Goal: Transaction & Acquisition: Purchase product/service

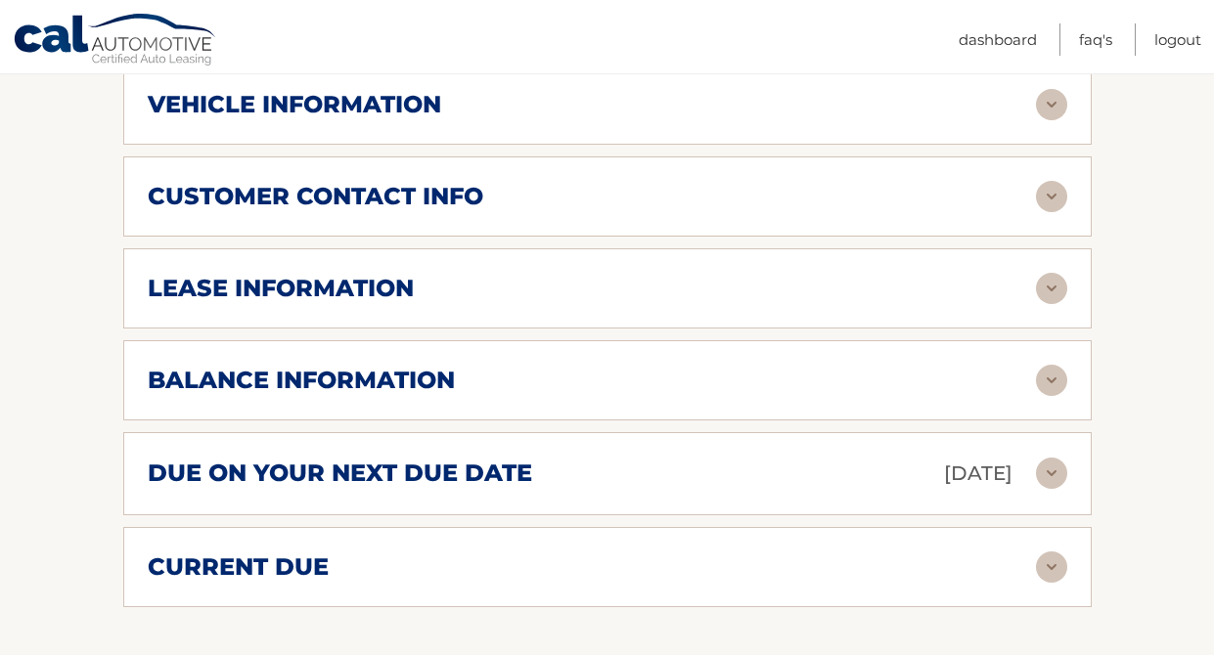
scroll to position [900, 0]
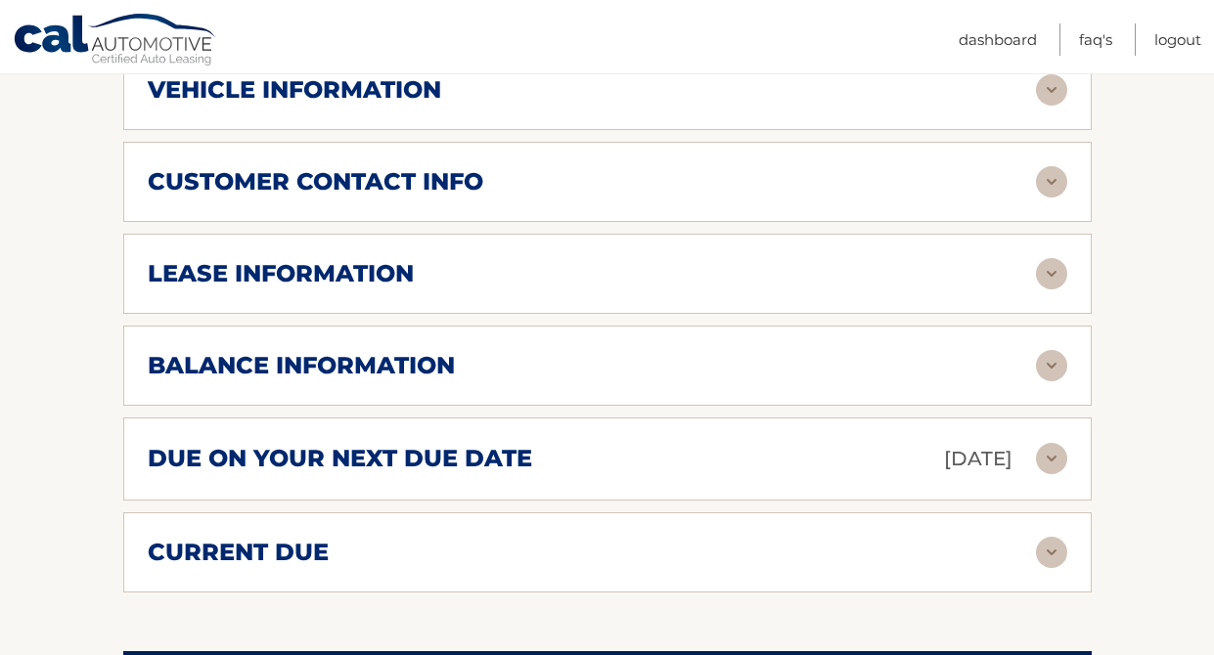
click at [1064, 365] on img at bounding box center [1051, 365] width 31 height 31
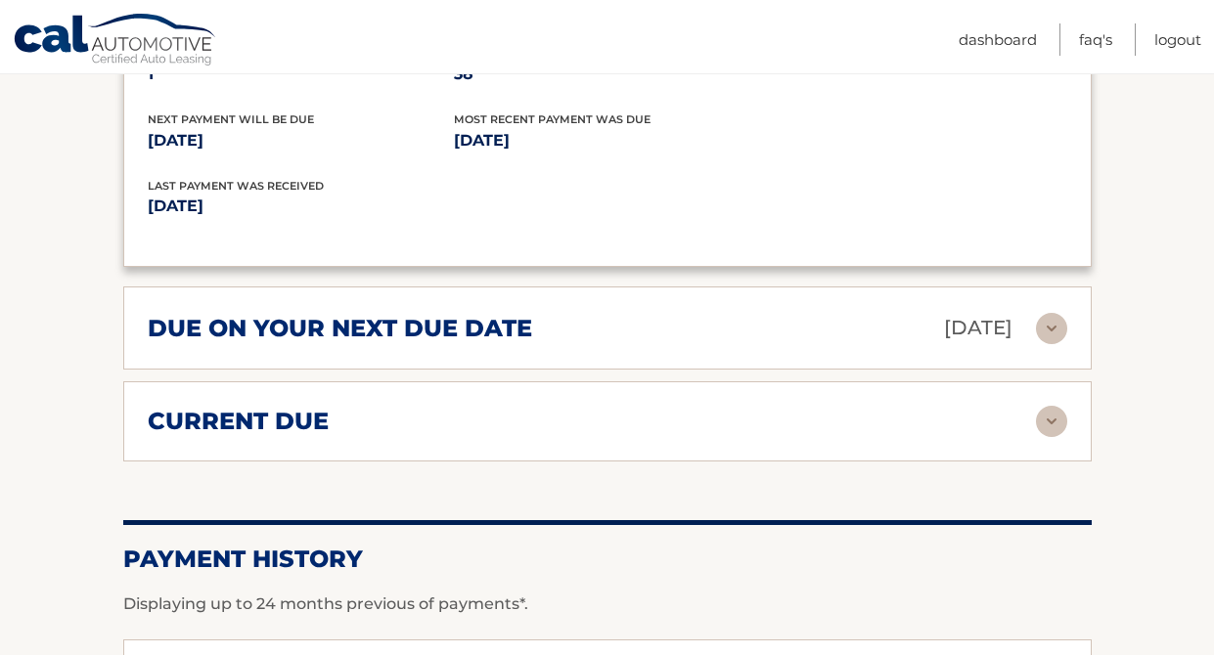
scroll to position [1278, 0]
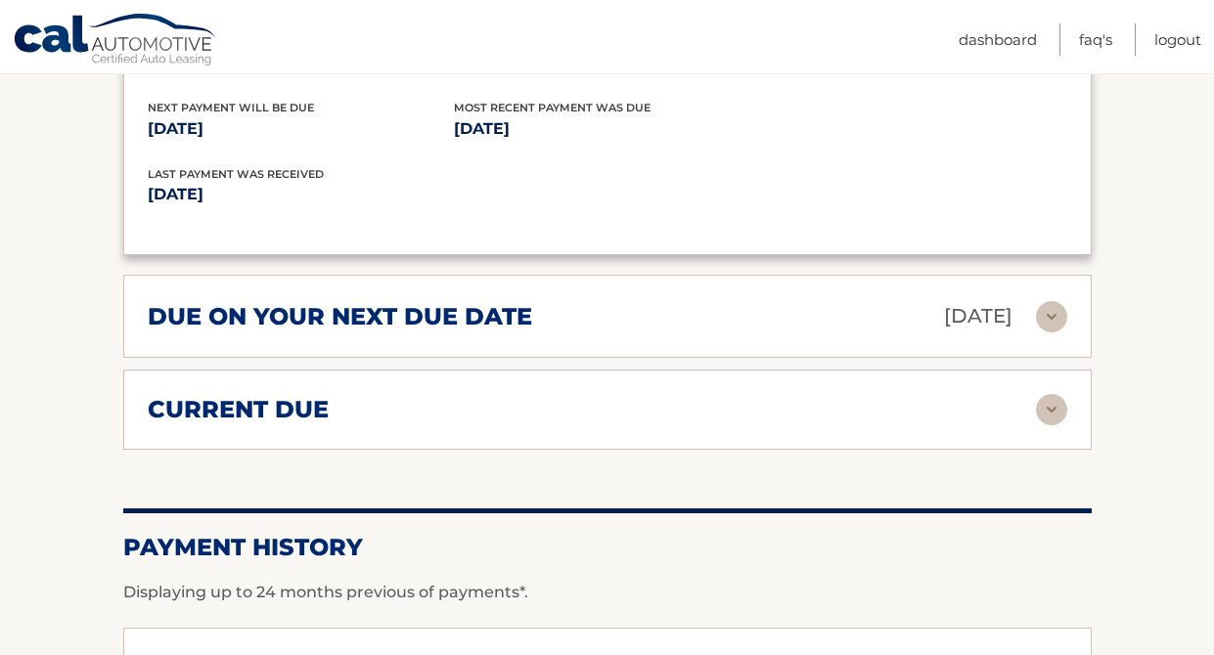
click at [1042, 317] on img at bounding box center [1051, 316] width 31 height 31
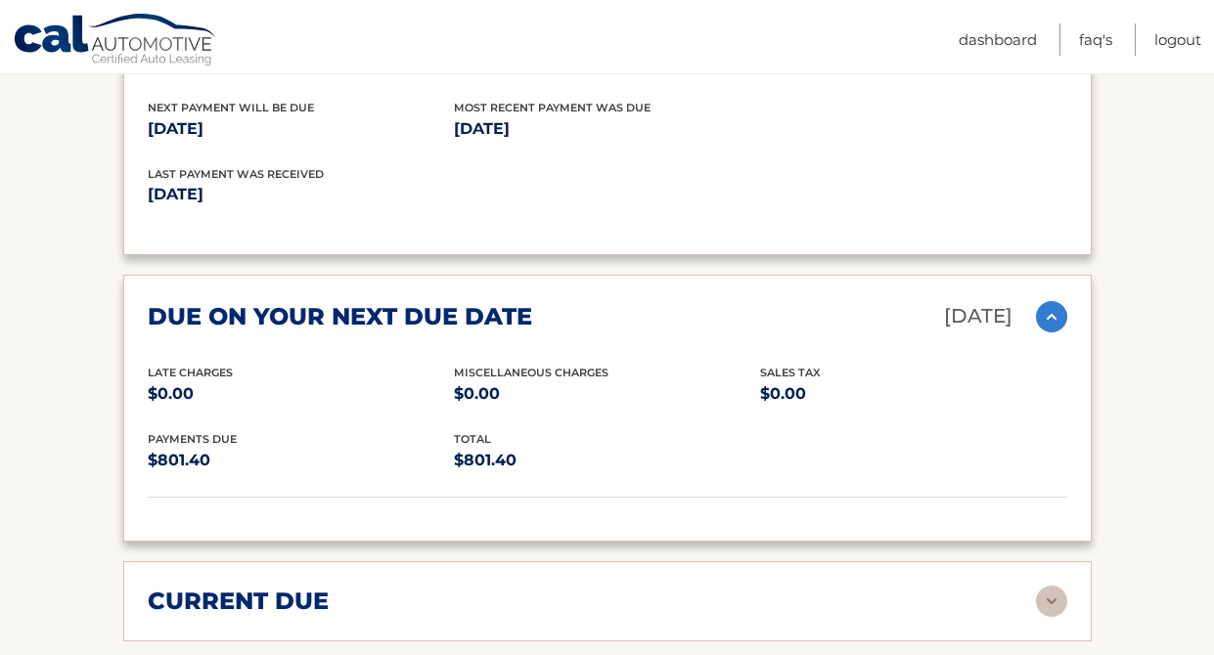
click at [1042, 317] on img at bounding box center [1051, 316] width 31 height 31
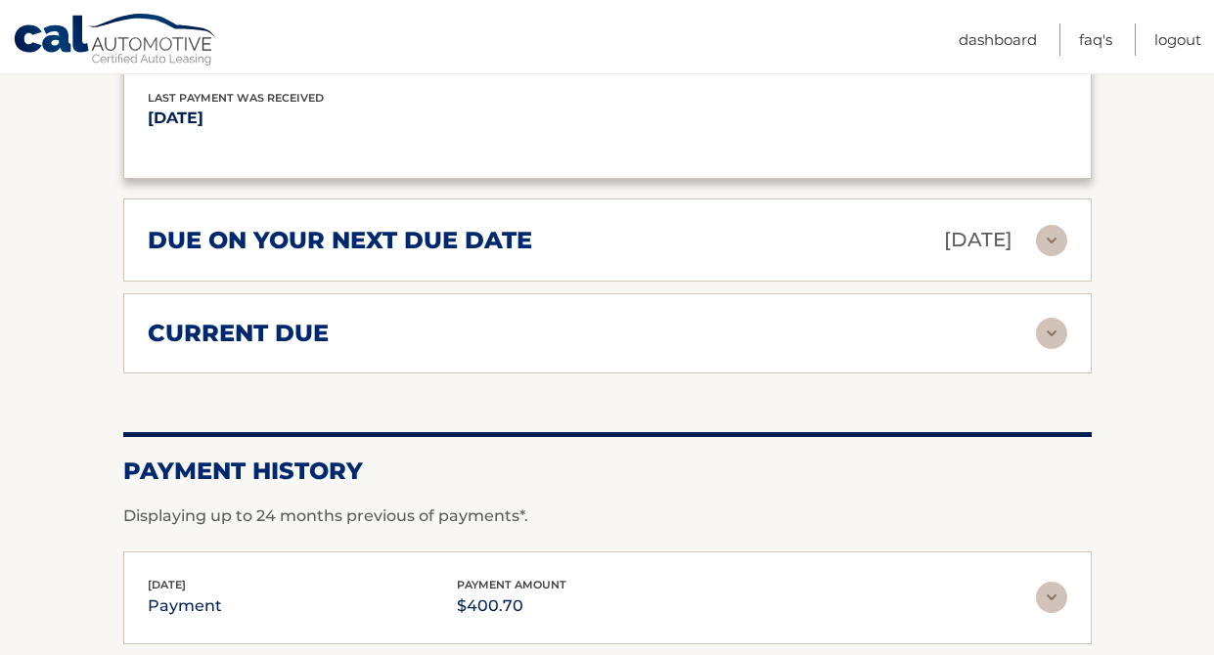
scroll to position [1357, 0]
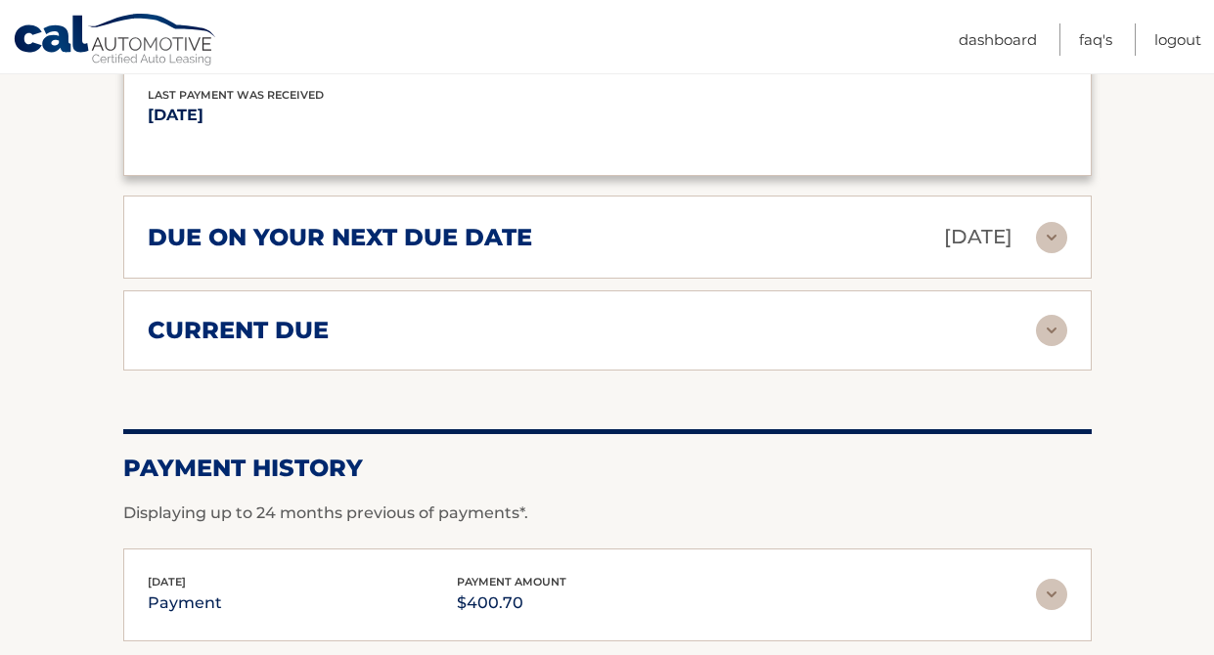
click at [1047, 336] on img at bounding box center [1051, 330] width 31 height 31
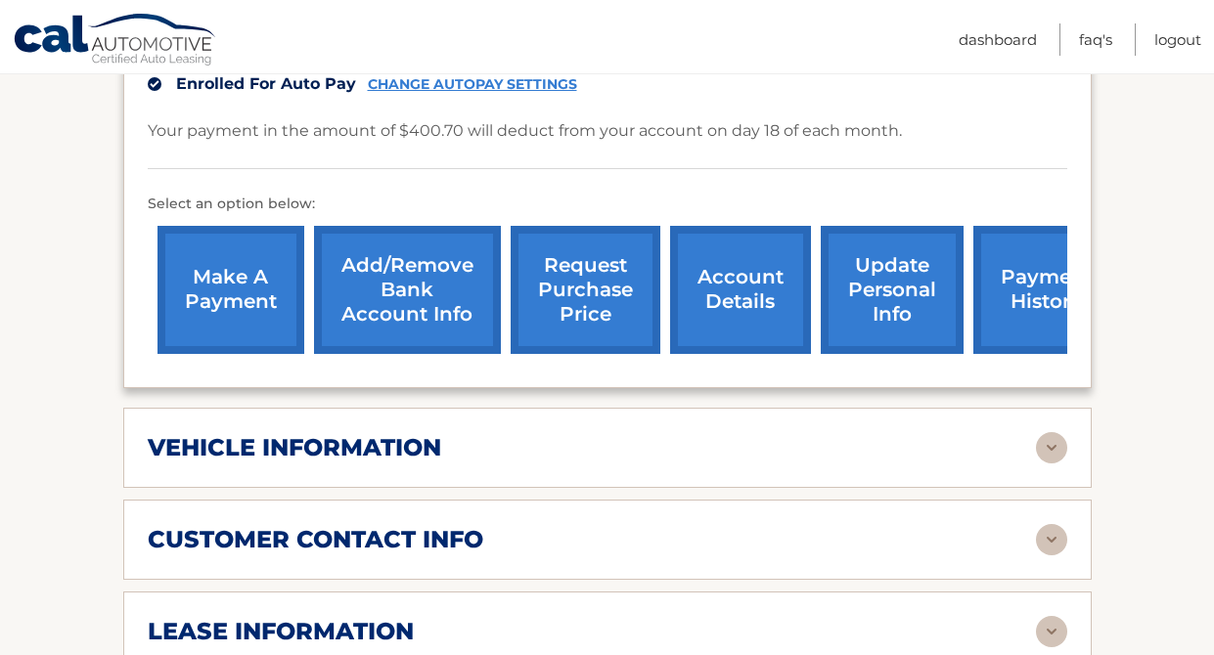
scroll to position [550, 0]
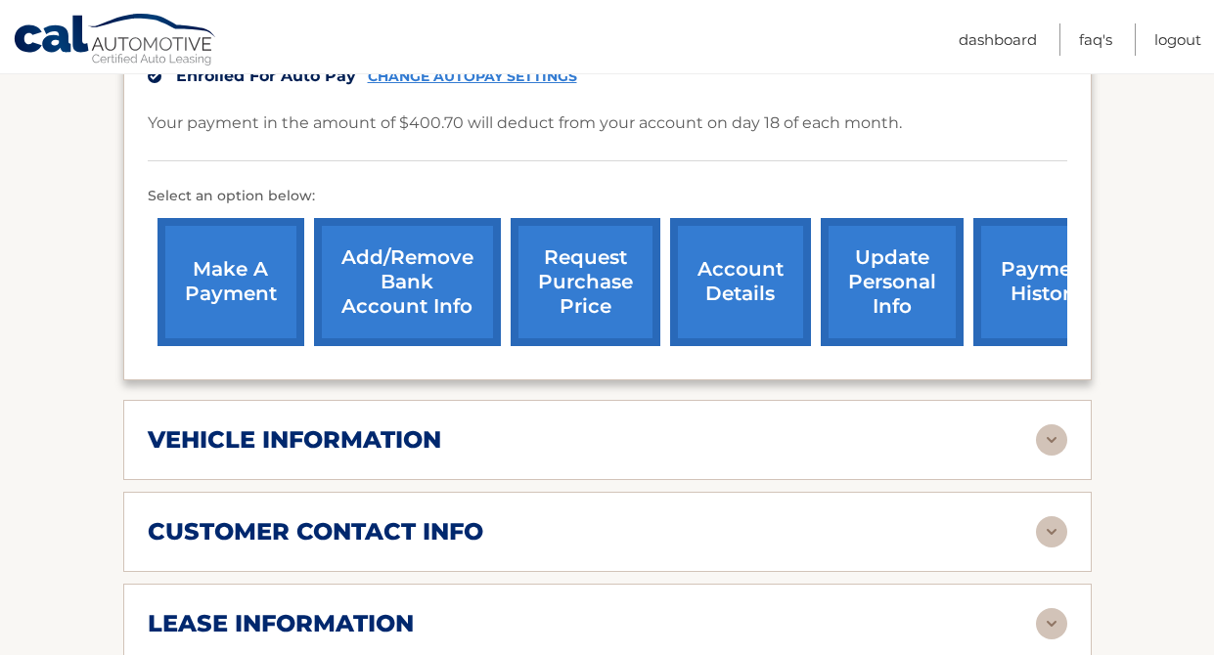
click at [222, 274] on link "make a payment" at bounding box center [230, 282] width 147 height 128
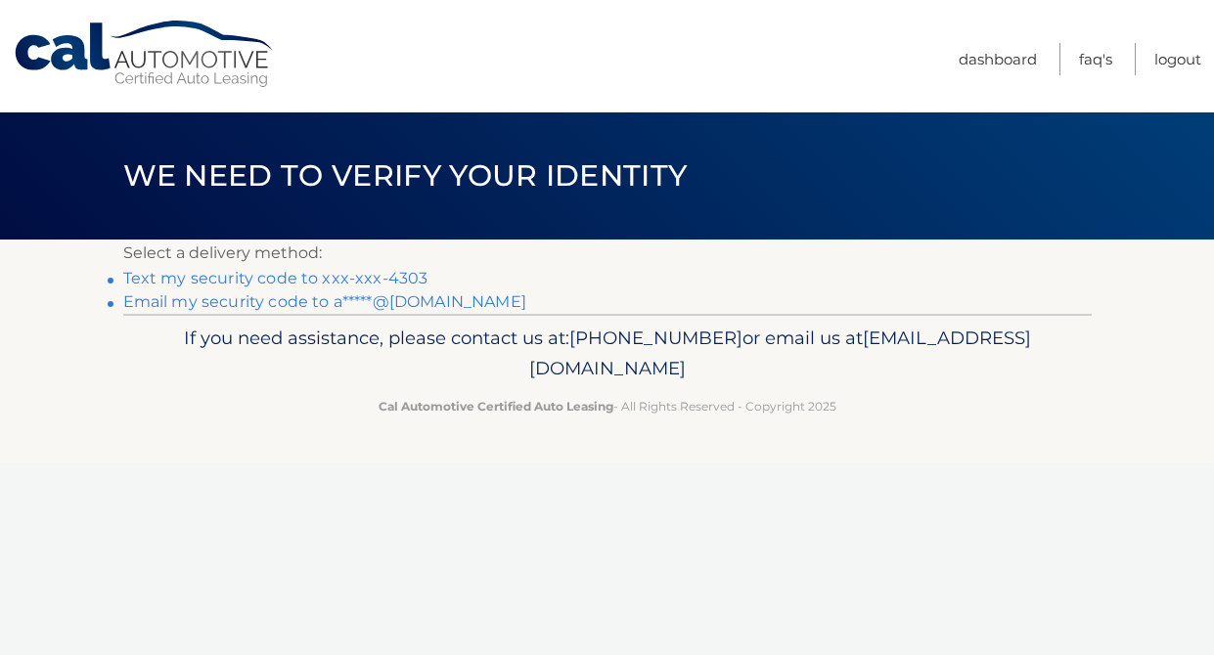
click at [238, 278] on link "Text my security code to xxx-xxx-4303" at bounding box center [275, 278] width 305 height 19
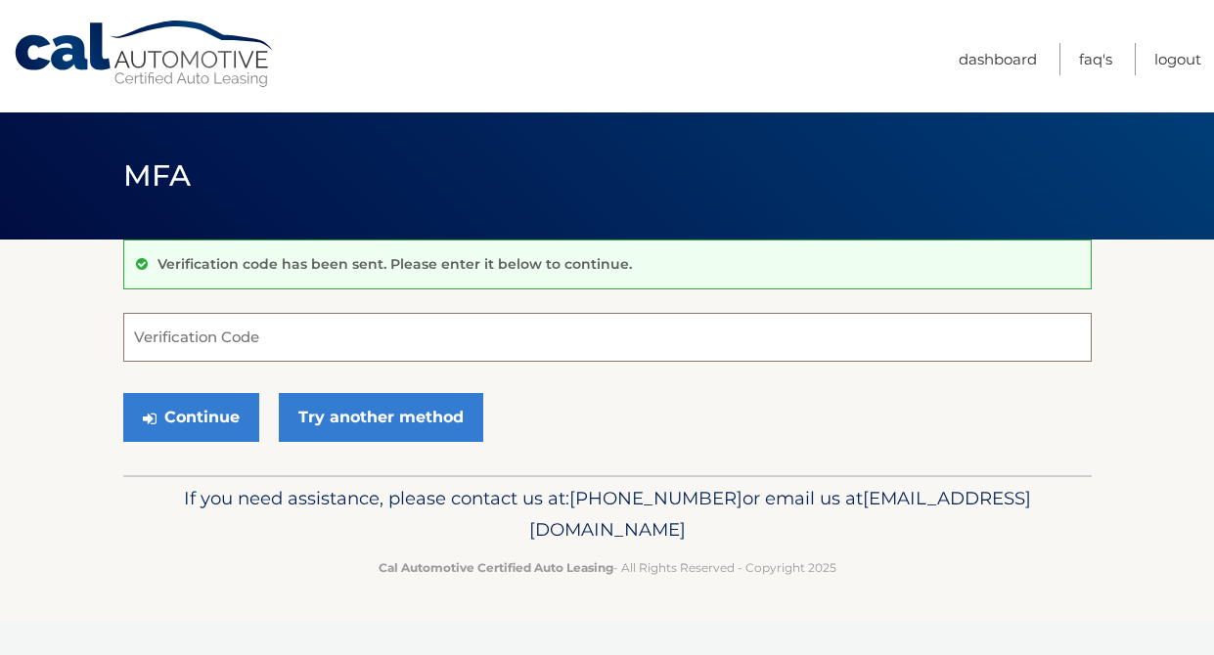
click at [223, 340] on input "Verification Code" at bounding box center [607, 337] width 968 height 49
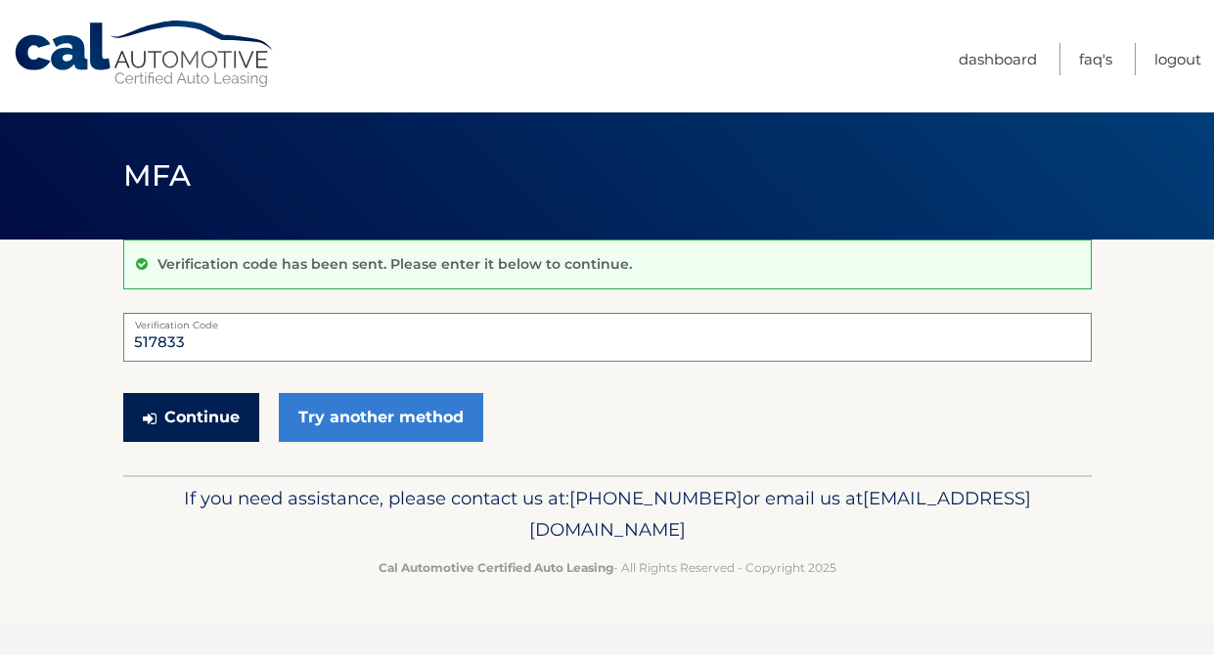
type input "517833"
click at [203, 425] on button "Continue" at bounding box center [191, 417] width 136 height 49
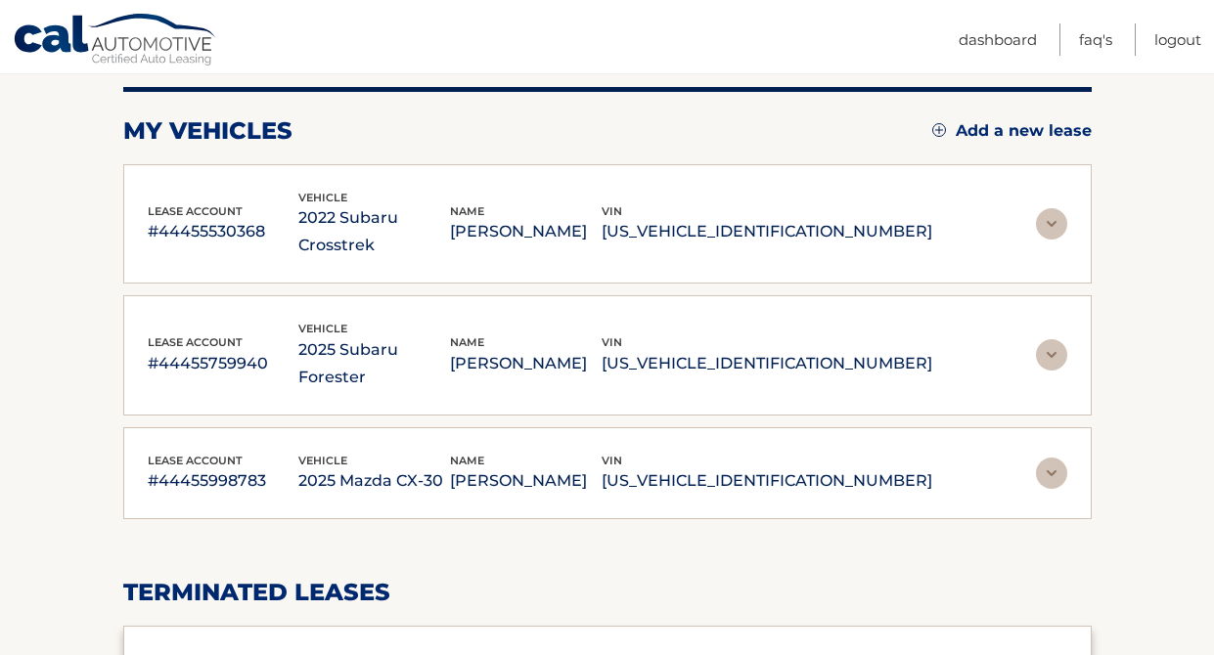
scroll to position [272, 0]
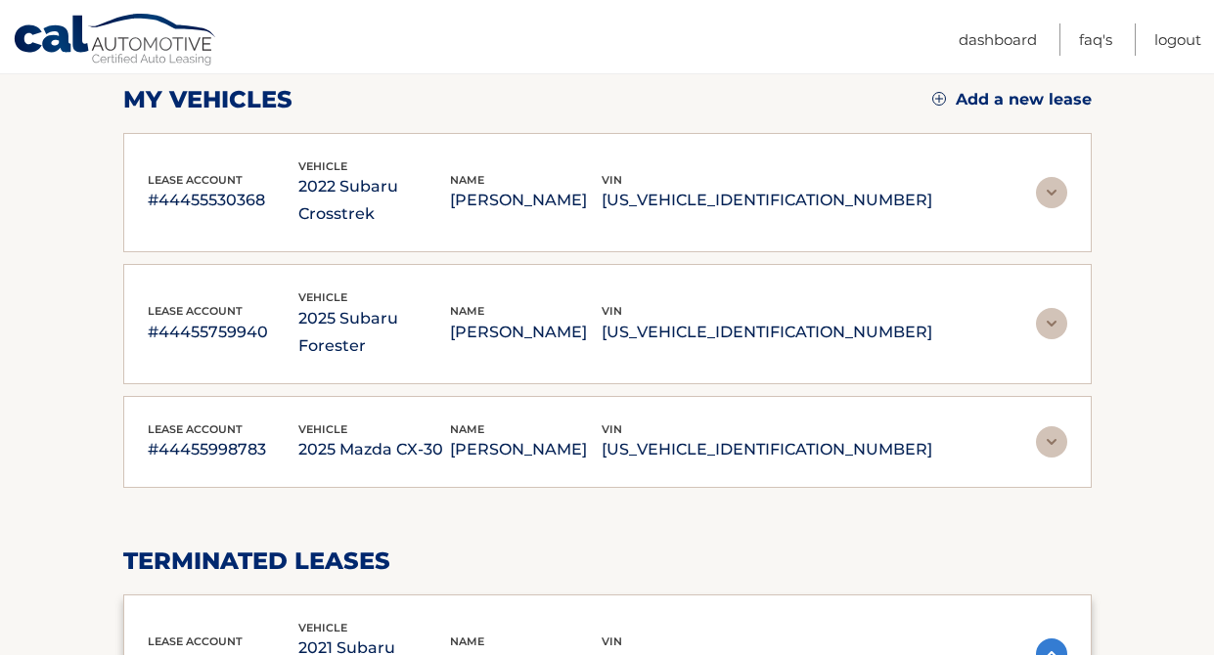
click at [241, 436] on p "#44455998783" at bounding box center [224, 449] width 152 height 27
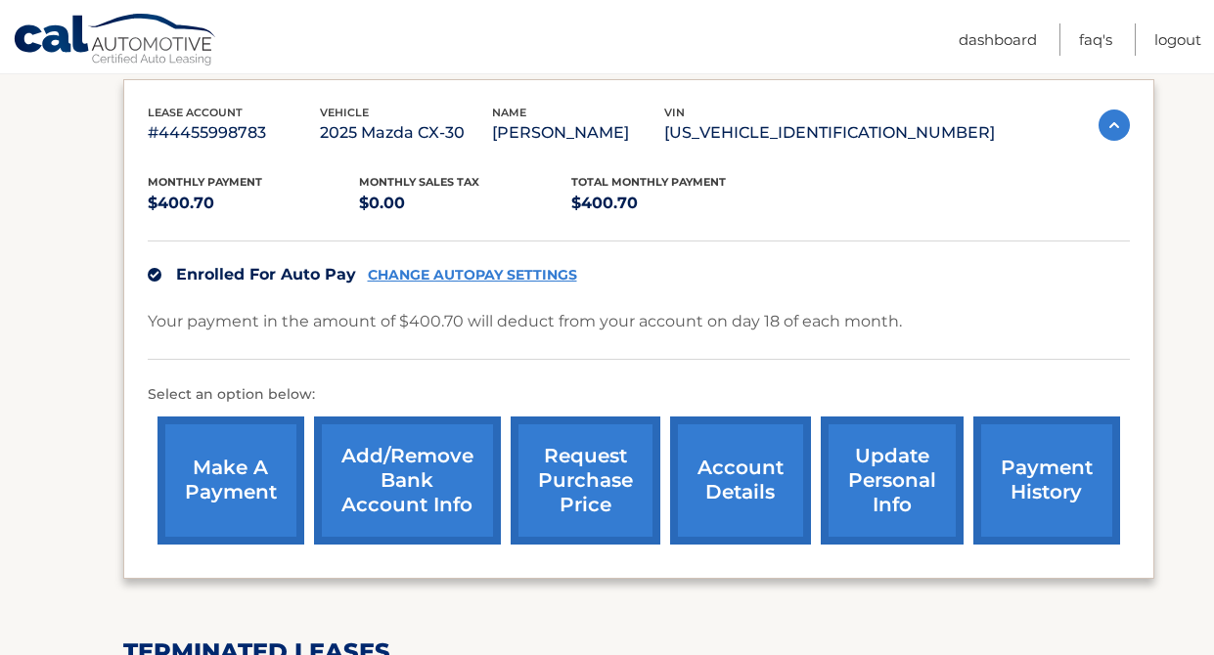
scroll to position [563, 0]
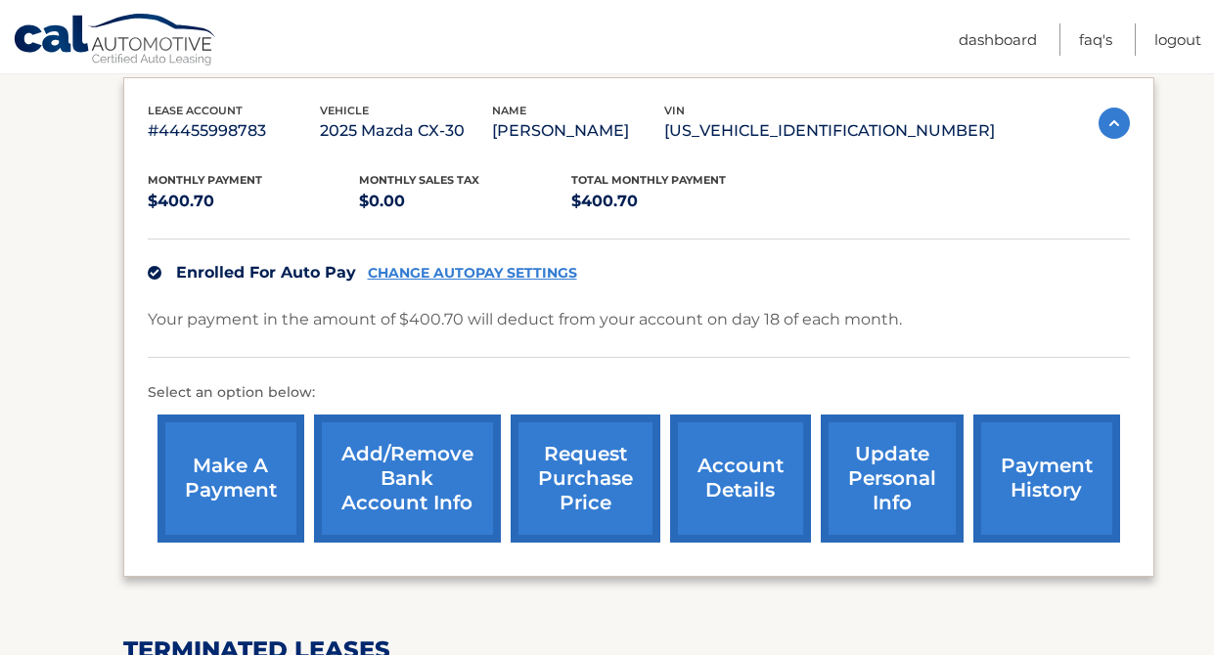
click at [241, 448] on link "make a payment" at bounding box center [230, 479] width 147 height 128
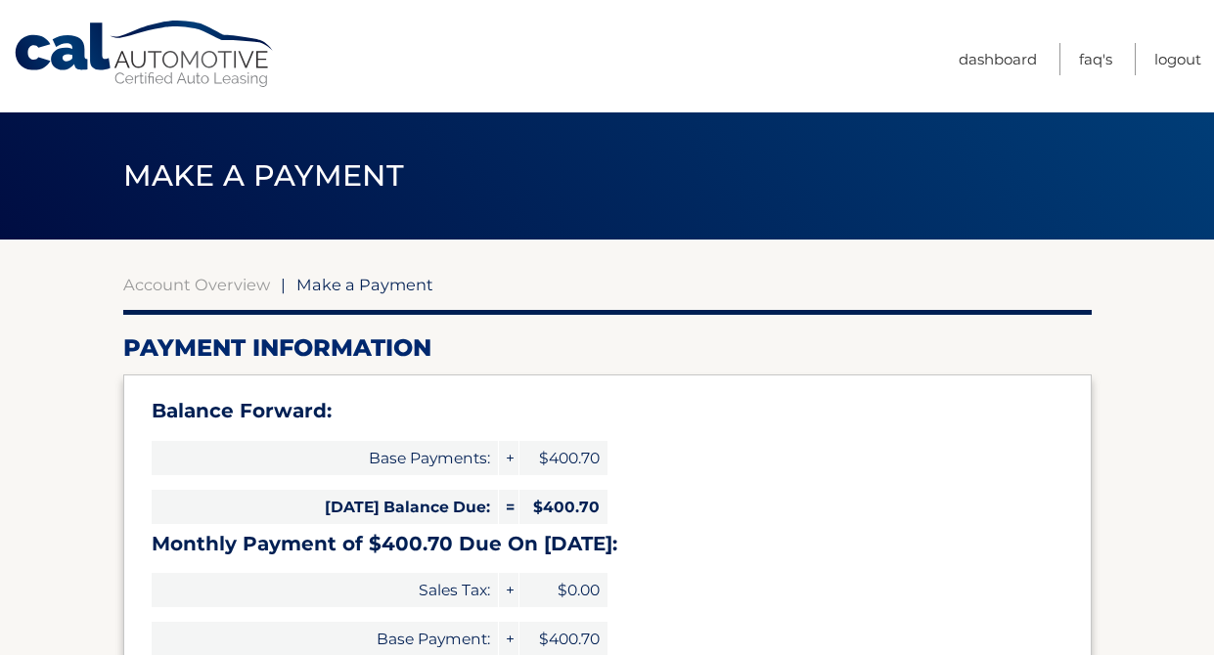
select select "YzYxMmQ1MjgtNzdlMy00MDY4LWI2YzEtZTAzMjhiZDRmMzQx"
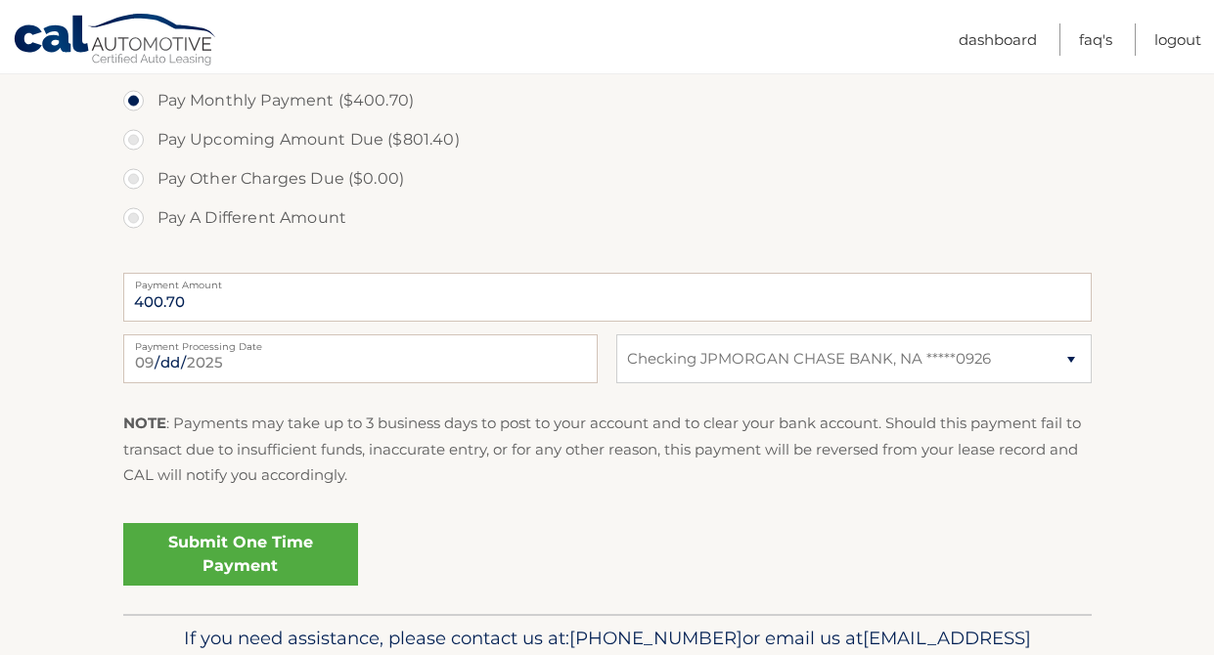
scroll to position [721, 0]
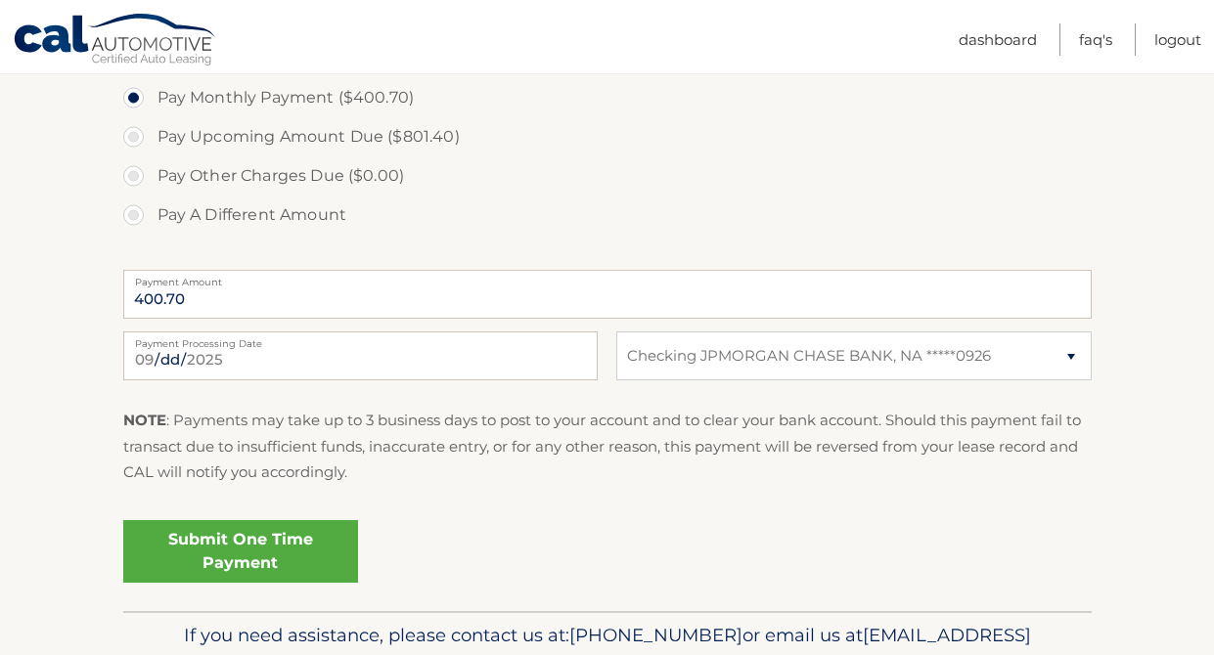
click at [269, 552] on link "Submit One Time Payment" at bounding box center [240, 551] width 235 height 63
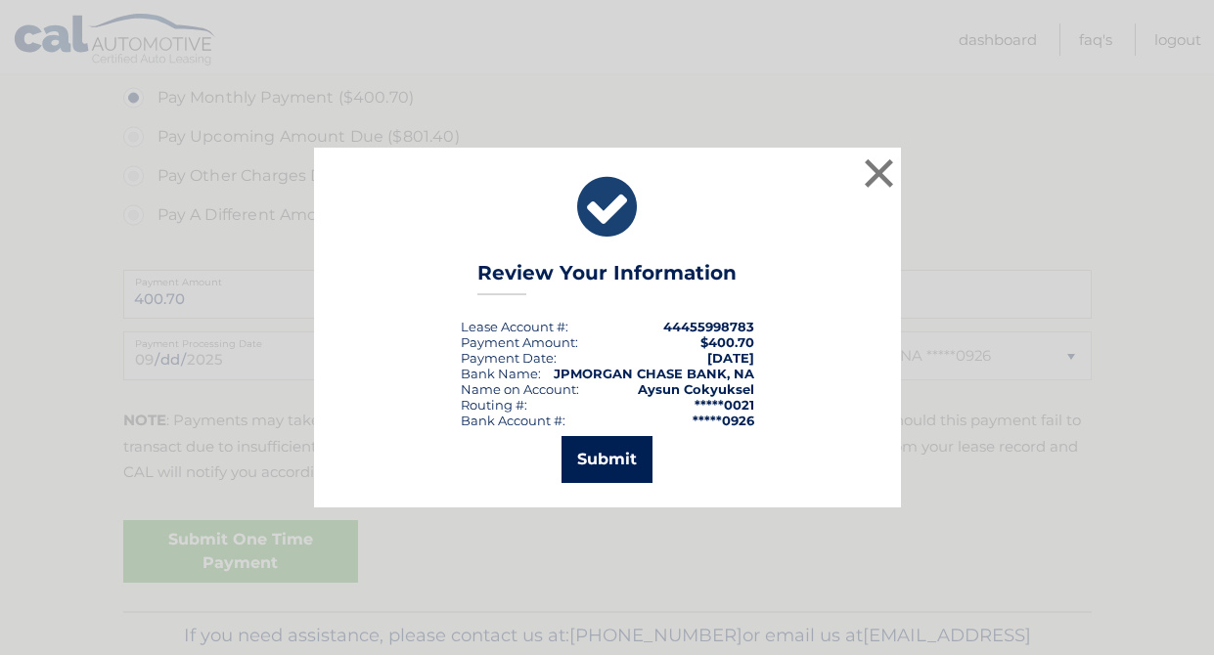
click at [625, 459] on button "Submit" at bounding box center [606, 459] width 91 height 47
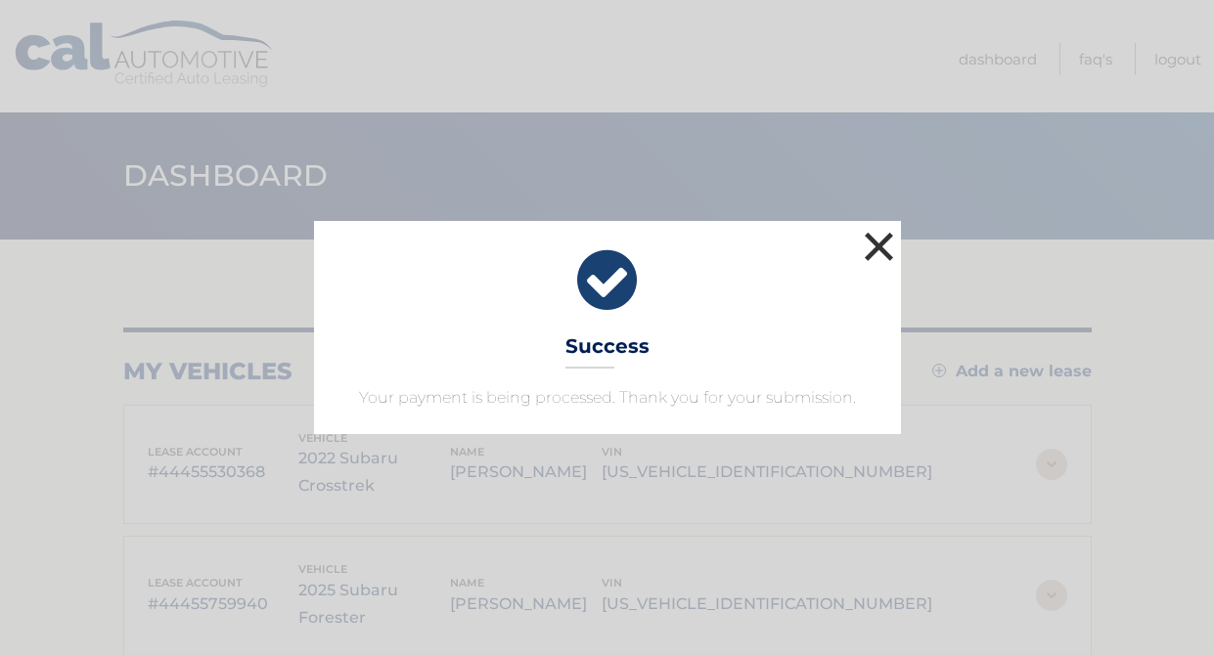
click at [879, 240] on button "×" at bounding box center [879, 246] width 39 height 39
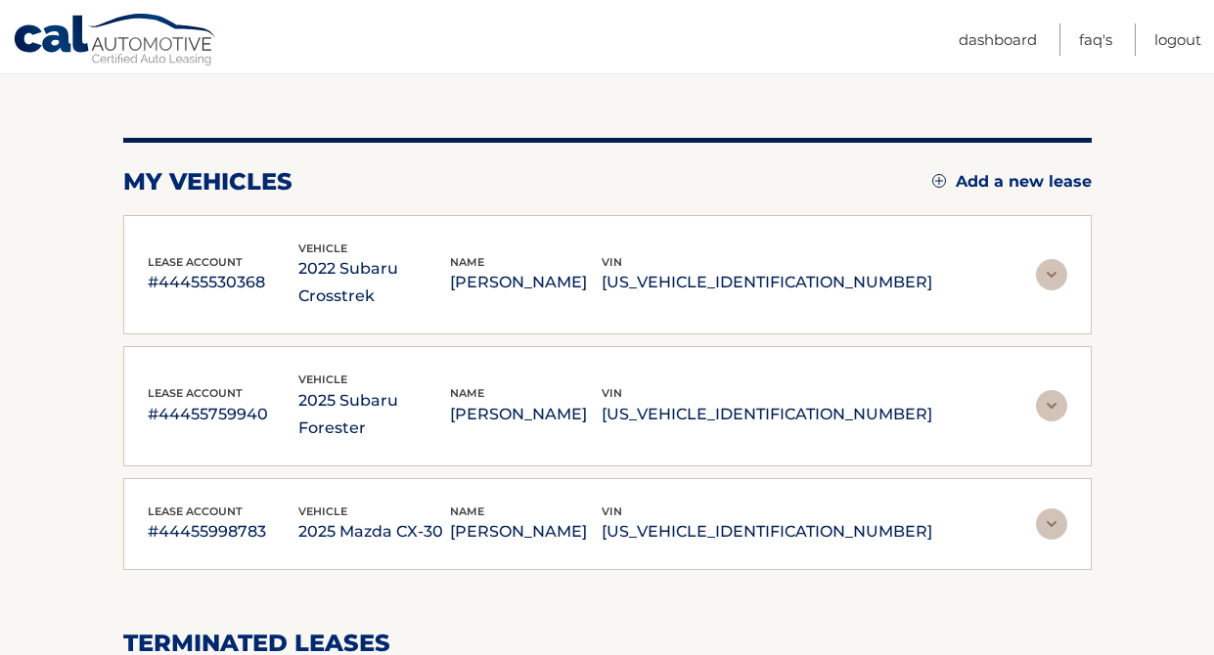
scroll to position [195, 0]
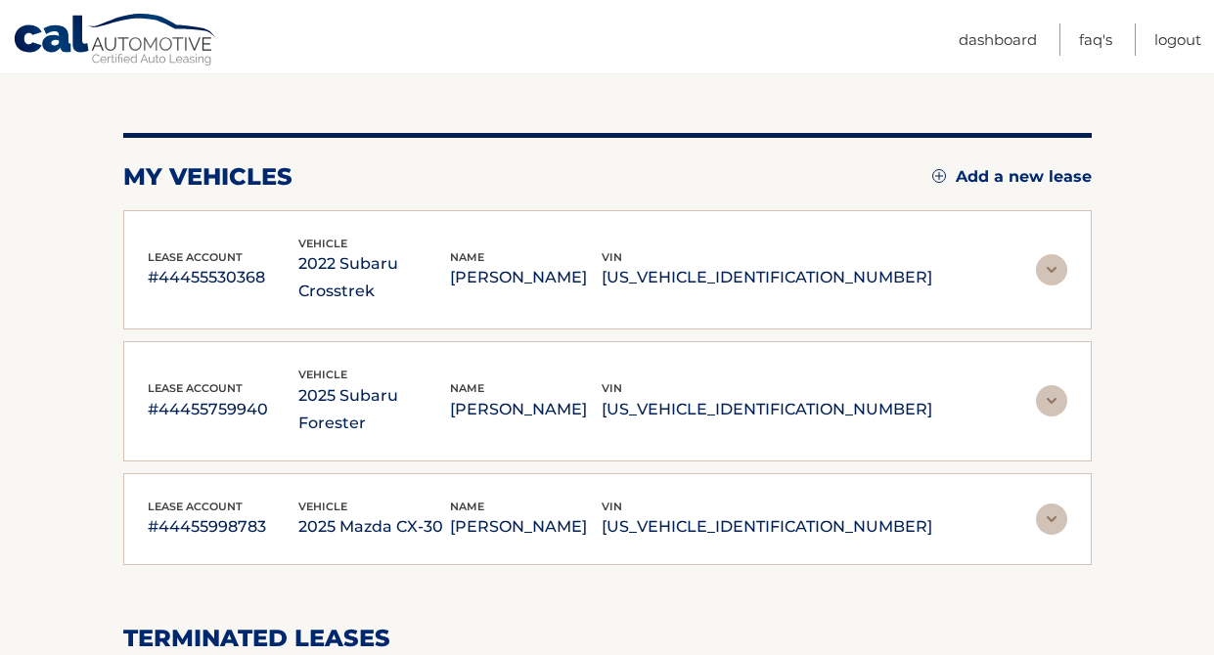
click at [1045, 254] on img at bounding box center [1051, 269] width 31 height 31
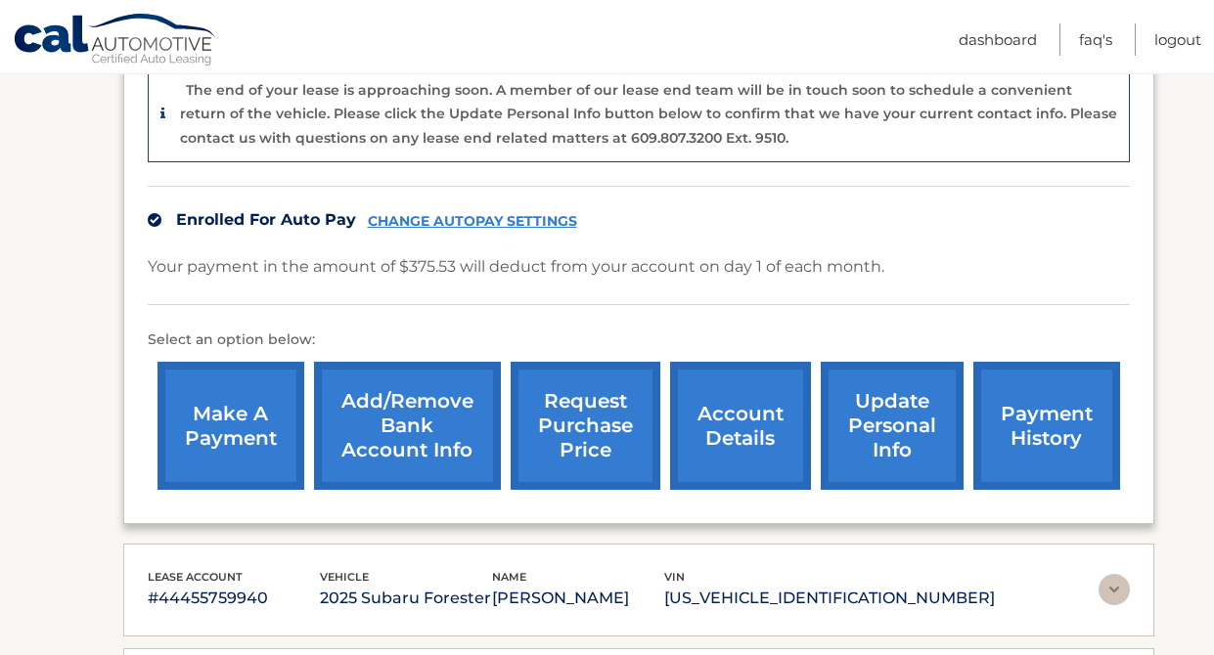
scroll to position [551, 0]
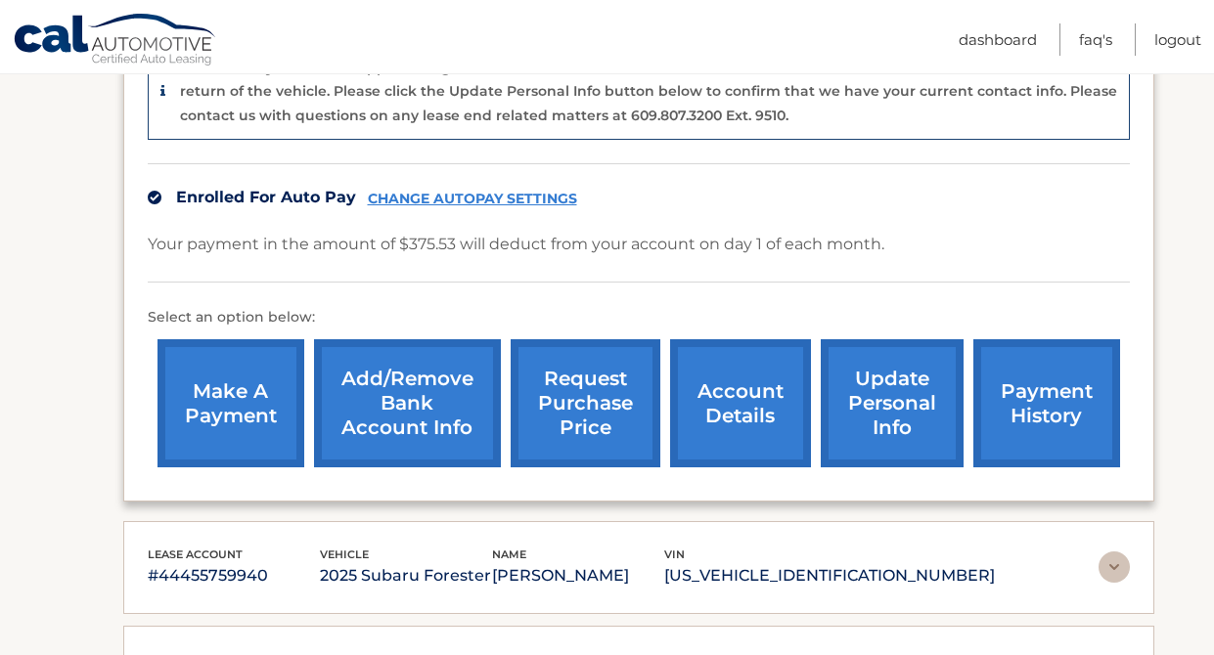
click at [1043, 375] on link "payment history" at bounding box center [1046, 403] width 147 height 128
click at [741, 382] on link "account details" at bounding box center [740, 403] width 141 height 128
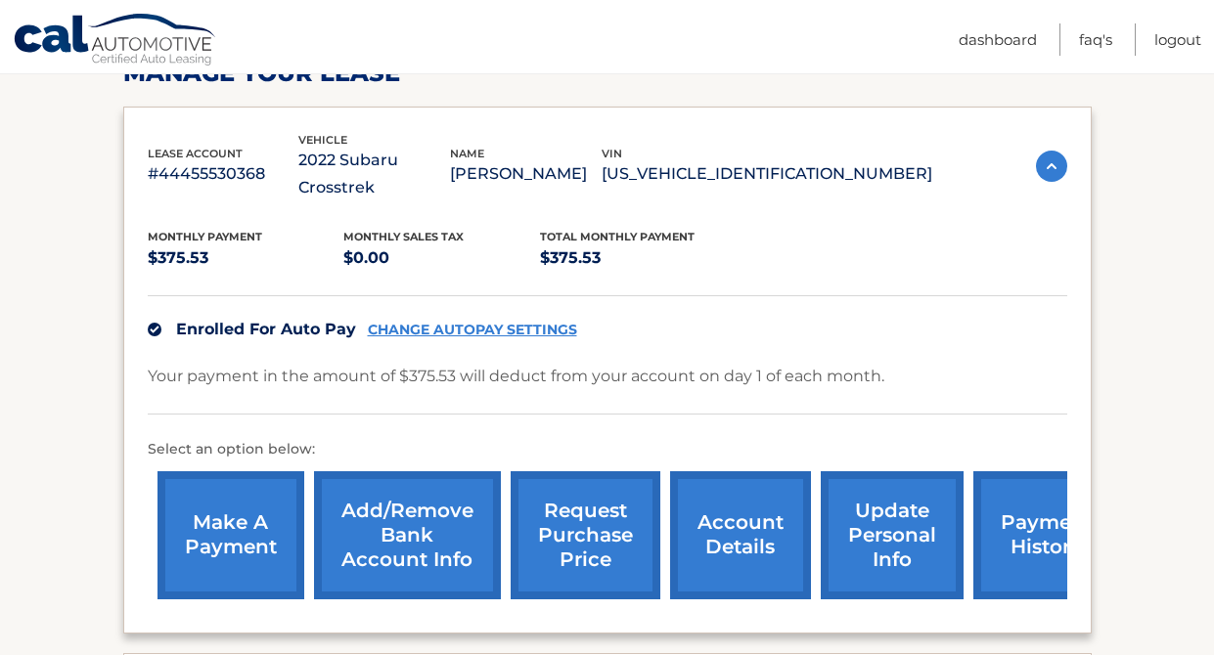
scroll to position [318, 0]
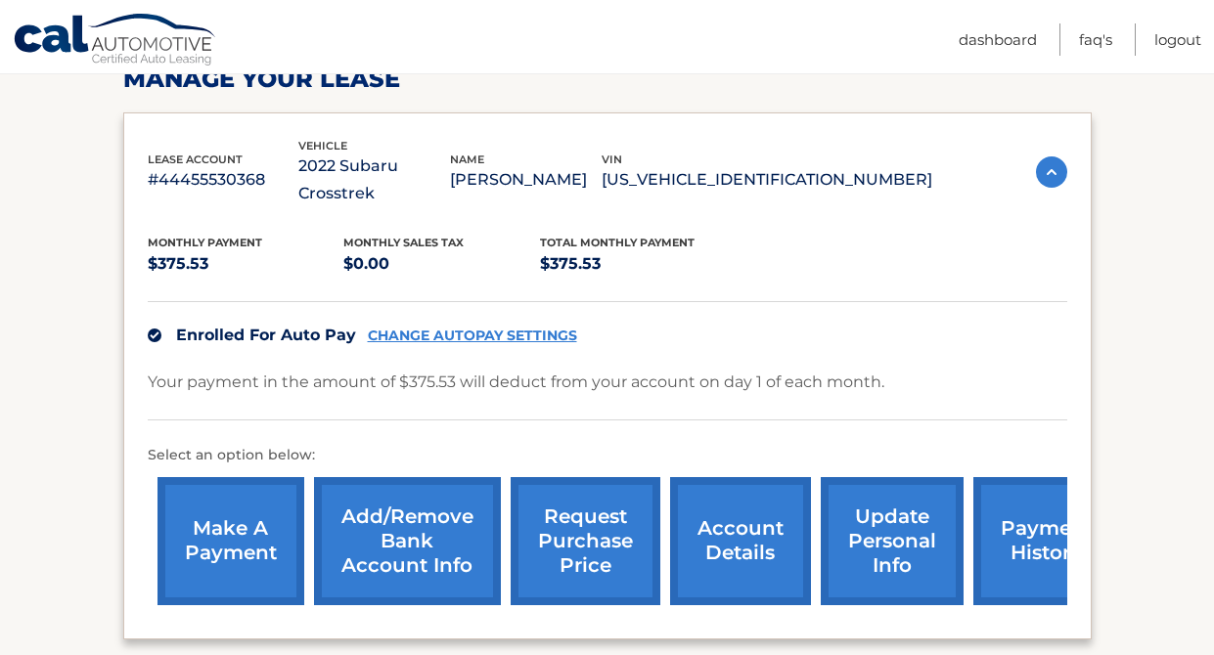
click at [237, 509] on link "make a payment" at bounding box center [230, 541] width 147 height 128
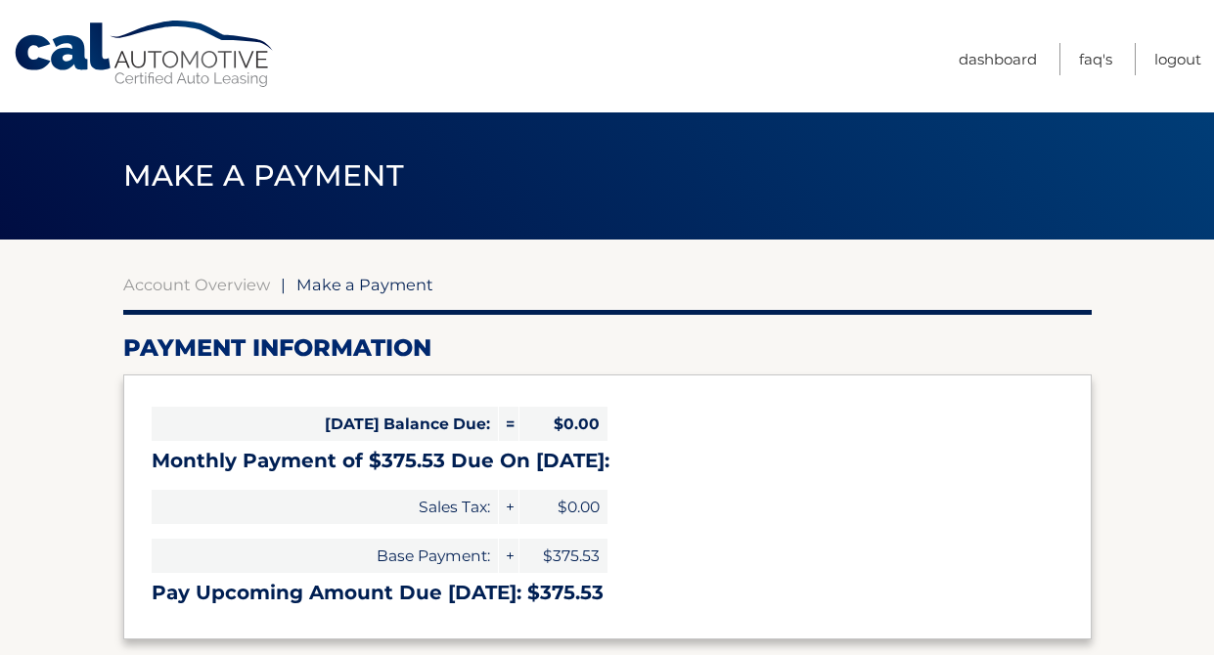
select select "Yzg4NmJlMjQtMjk2Ny00Y2U3LTk1ZmQtMzE5NDU2MDNhODYy"
click at [1167, 63] on link "Logout" at bounding box center [1177, 59] width 47 height 32
